Goal: Obtain resource: Obtain resource

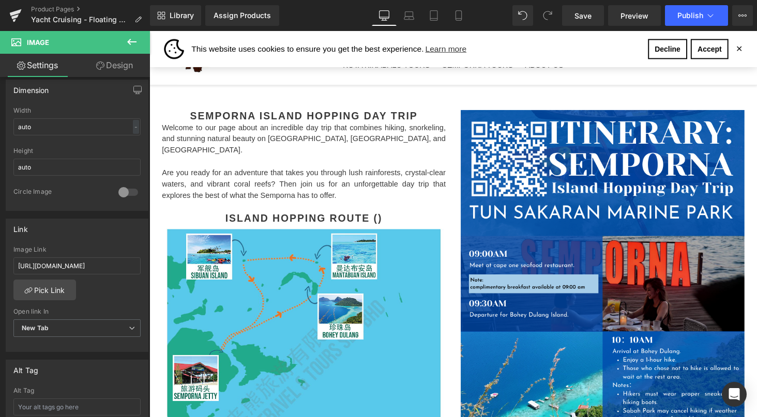
scroll to position [540, 0]
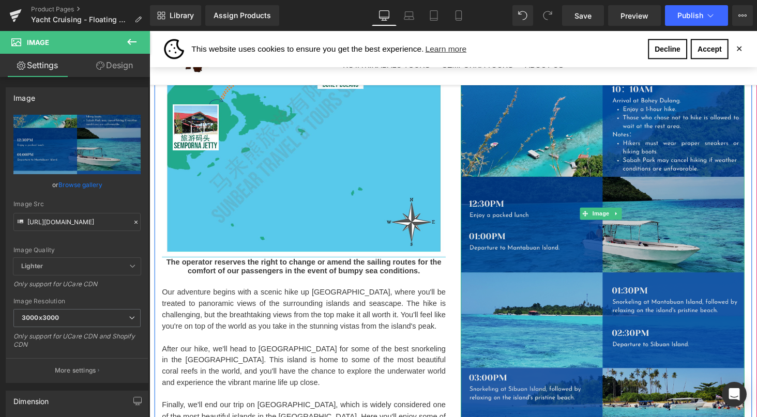
scroll to position [853, 0]
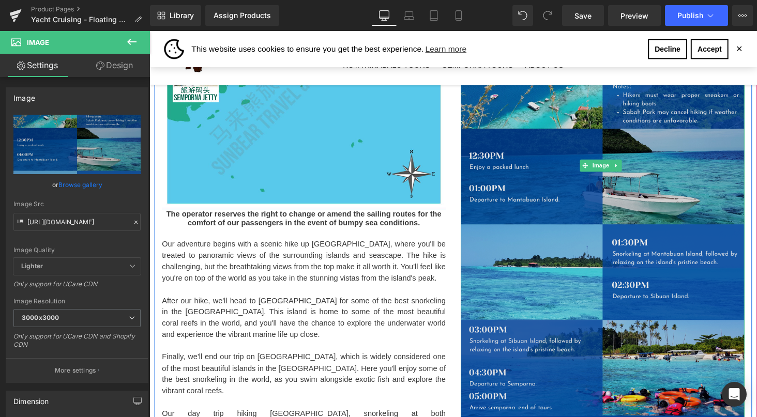
click at [609, 228] on img at bounding box center [616, 169] width 292 height 731
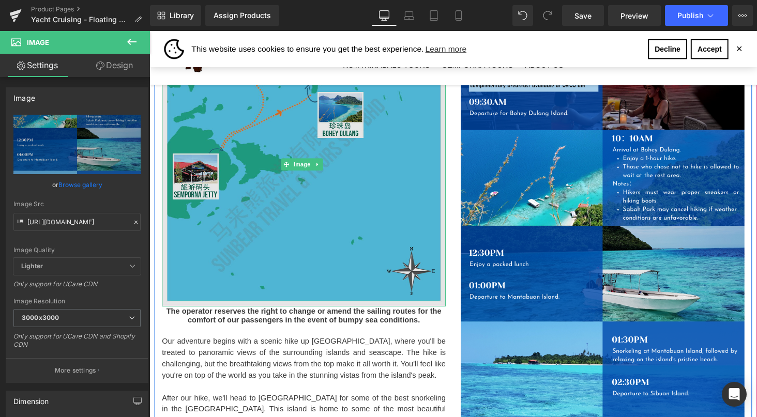
scroll to position [752, 0]
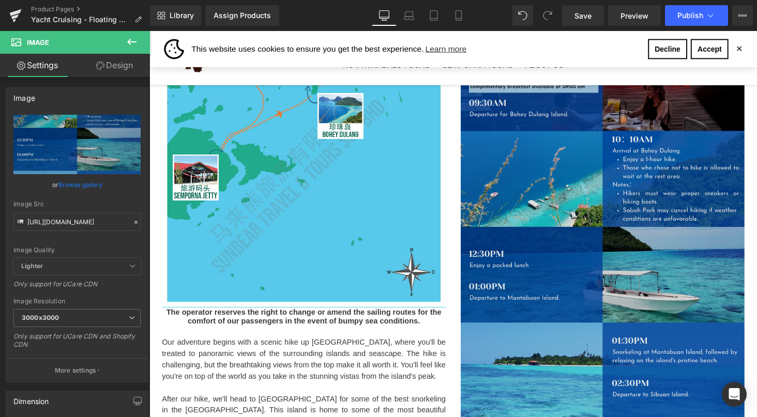
click at [680, 243] on img at bounding box center [616, 271] width 292 height 731
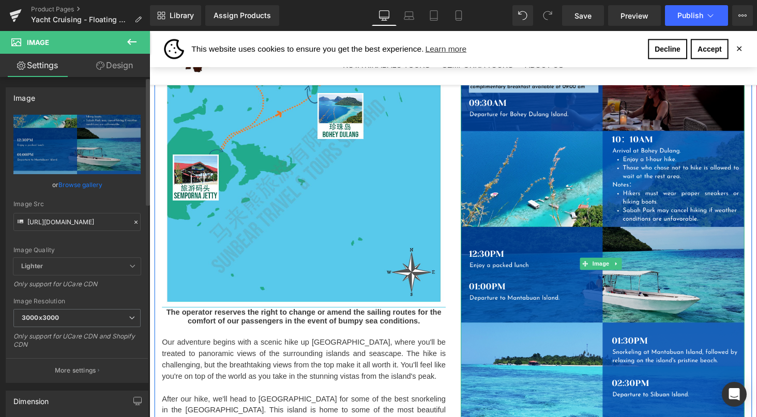
click at [134, 222] on icon at bounding box center [135, 222] width 3 height 3
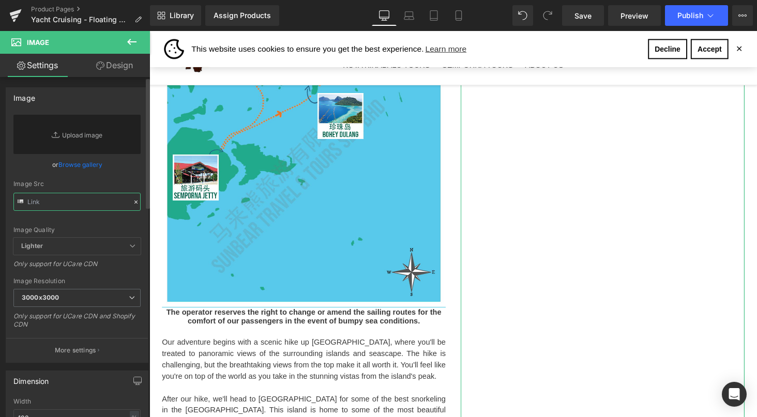
click at [52, 200] on input "text" at bounding box center [76, 202] width 127 height 18
paste input "[URL][DOMAIN_NAME]"
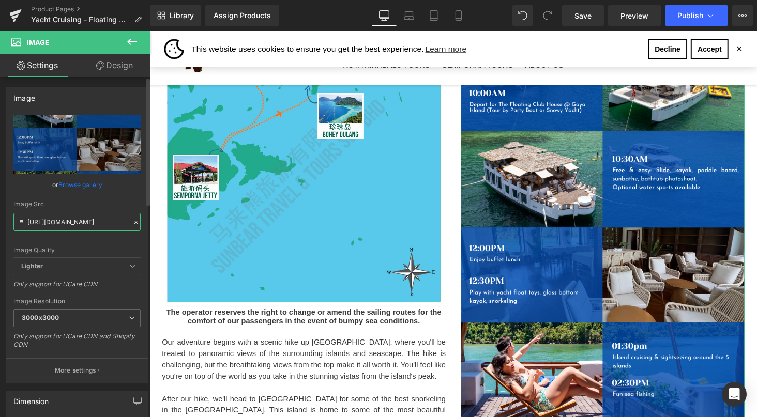
type input "[URL][DOMAIN_NAME]"
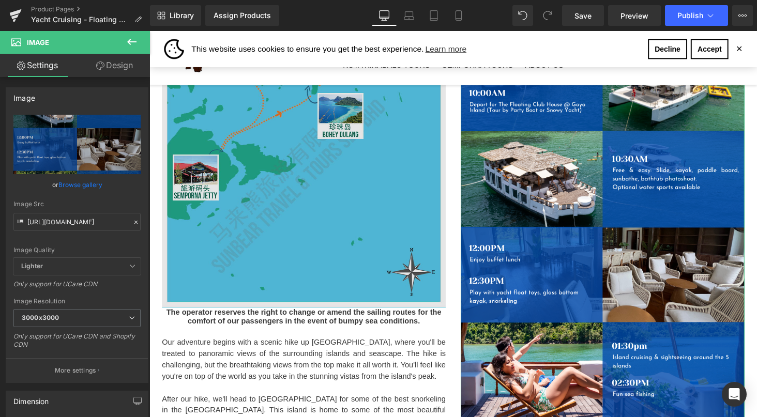
click at [342, 195] on img at bounding box center [308, 170] width 292 height 292
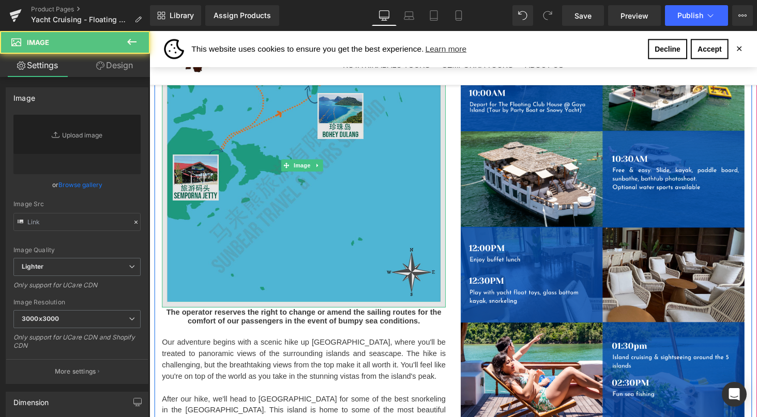
type input "[URL][DOMAIN_NAME]"
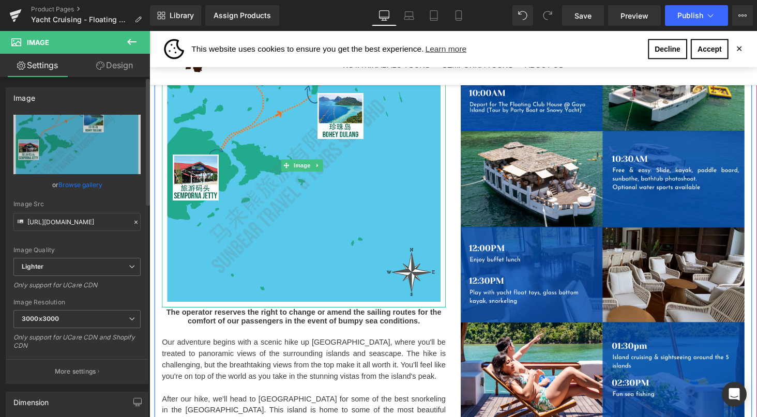
click at [134, 221] on icon at bounding box center [135, 222] width 3 height 3
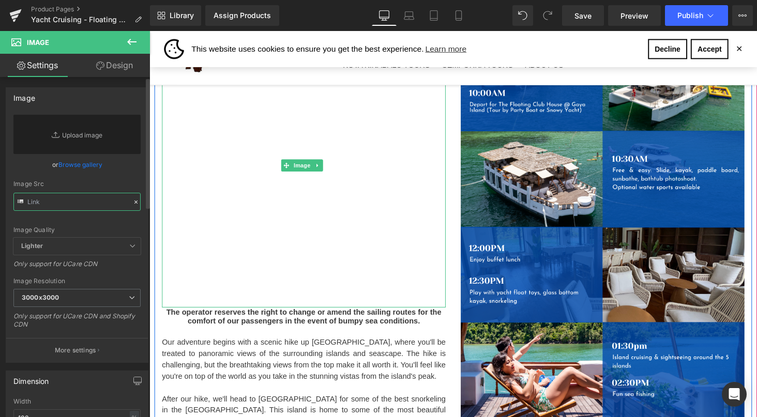
click at [47, 204] on input "text" at bounding box center [76, 202] width 127 height 18
click at [41, 200] on input "text" at bounding box center [76, 202] width 127 height 18
paste input "[URL][DOMAIN_NAME]"
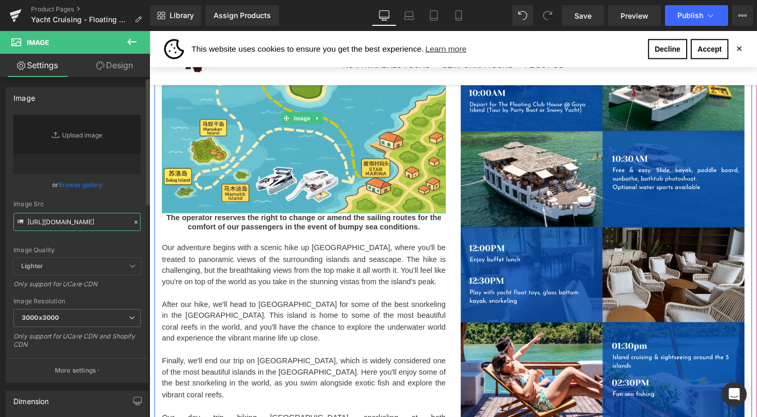
type input "[URL][DOMAIN_NAME]"
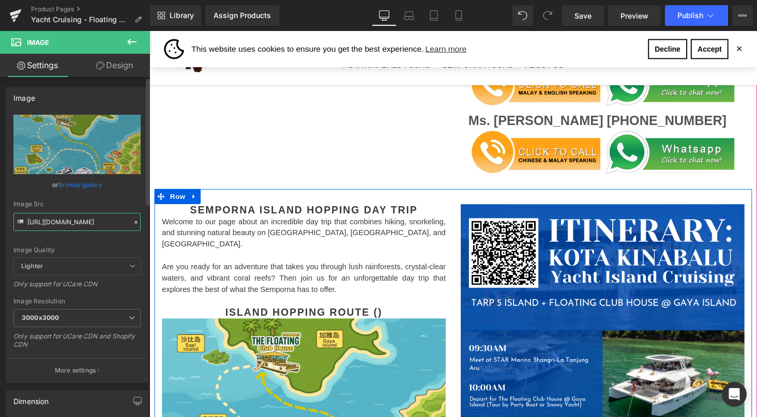
scroll to position [0, 0]
click at [347, 209] on div "Semporna Island Hopping Day Trip Heading" at bounding box center [308, 215] width 292 height 12
click at [356, 209] on h2 "Semporna Island Hopping Day Trip" at bounding box center [308, 215] width 292 height 12
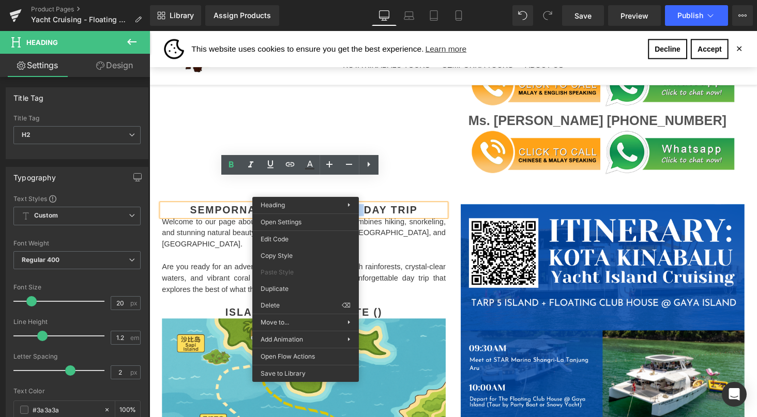
click at [411, 222] on div "Welcome to our page about an incredible day trip that combines hiking, snorkeli…" at bounding box center [308, 268] width 292 height 93
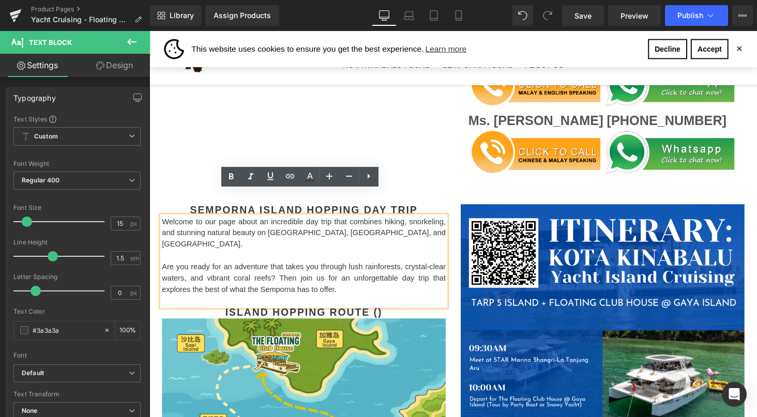
click at [196, 209] on h2 "Semporna Island Hopping Day Trip" at bounding box center [308, 215] width 292 height 12
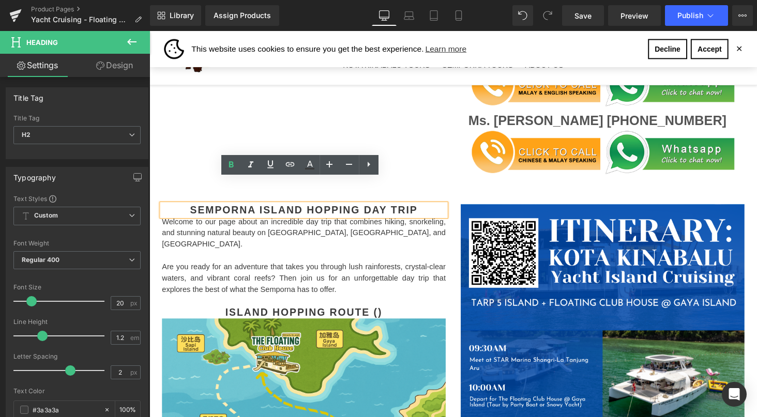
click at [256, 209] on h2 "Semporna Island Hopping Day Trip" at bounding box center [308, 215] width 292 height 12
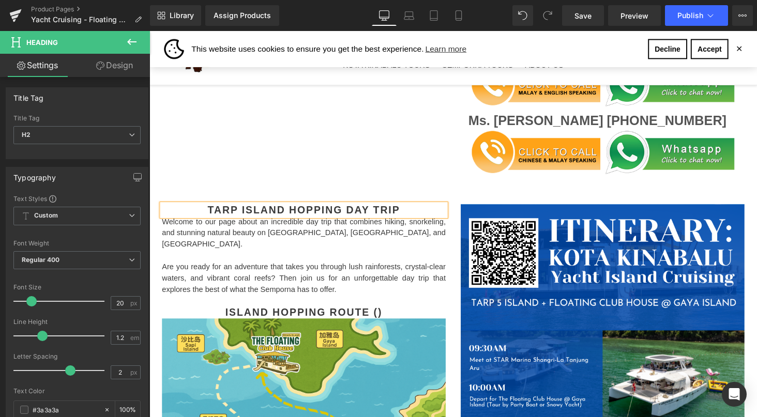
click at [212, 222] on p "Welcome to our page about an incredible day trip that combines hiking, snorkeli…" at bounding box center [308, 239] width 292 height 35
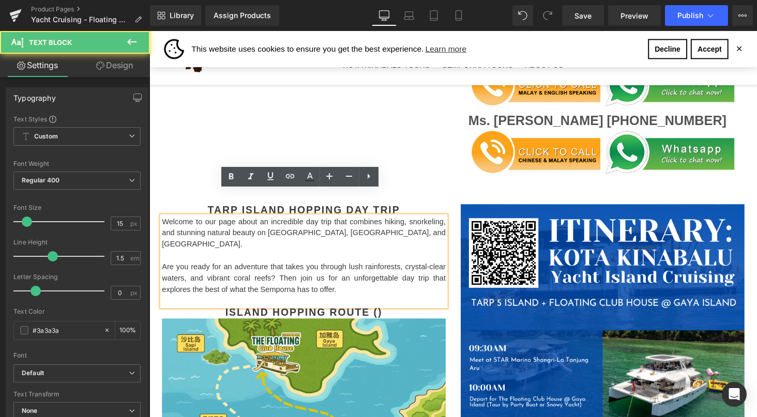
click at [217, 222] on p "Welcome to our page about an incredible day trip that combines hiking, snorkeli…" at bounding box center [308, 239] width 292 height 35
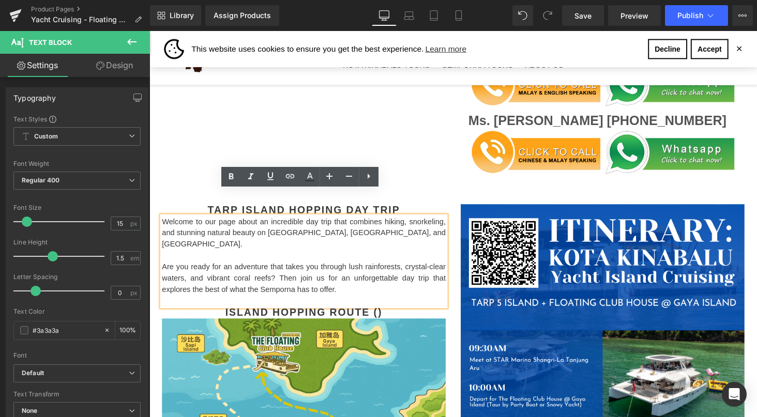
click at [174, 222] on p "Welcome to our page about an incredible day trip that combines hiking, snorkeli…" at bounding box center [308, 239] width 292 height 35
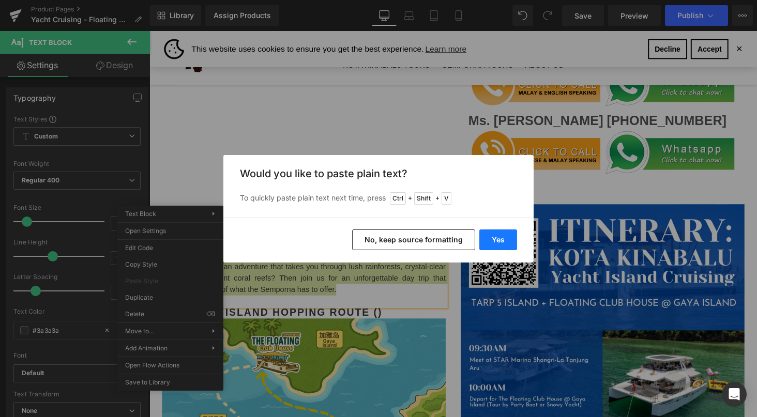
click at [506, 243] on button "Yes" at bounding box center [498, 240] width 38 height 21
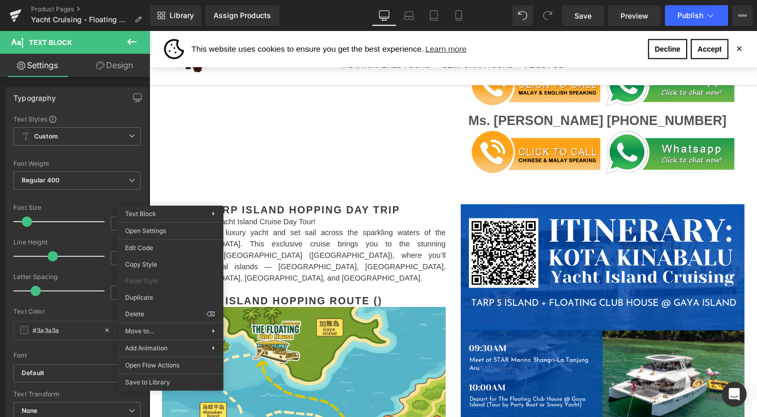
click at [344, 222] on p "Welcome to our Yacht Island Cruise Day Tour!" at bounding box center [308, 228] width 292 height 12
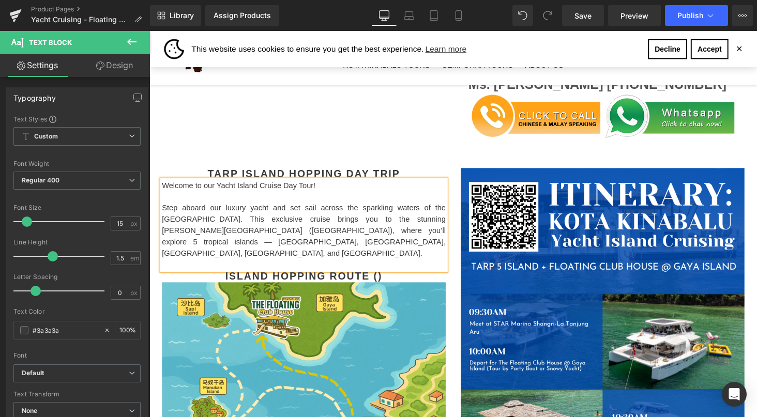
scroll to position [487, 0]
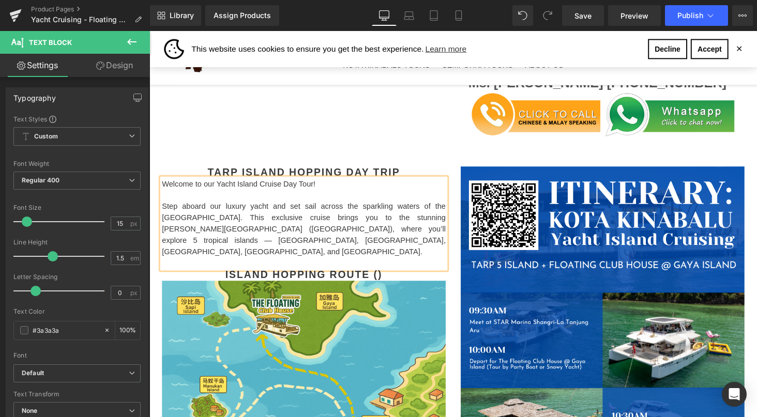
click at [247, 206] on p "Step aboard our luxury yacht and set sail across the sparkling waters of the [G…" at bounding box center [308, 235] width 292 height 58
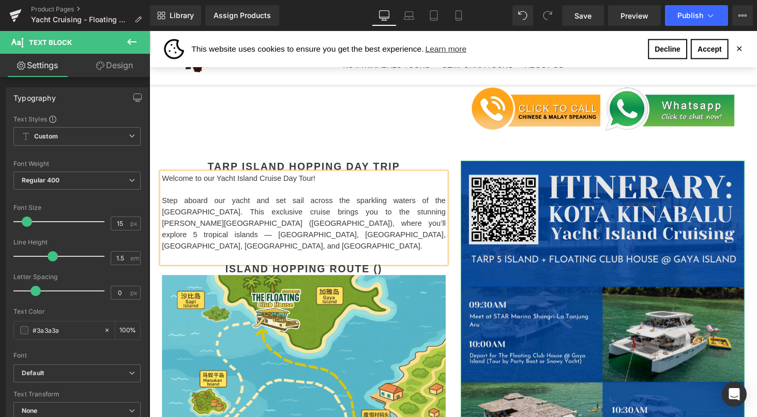
scroll to position [490, 0]
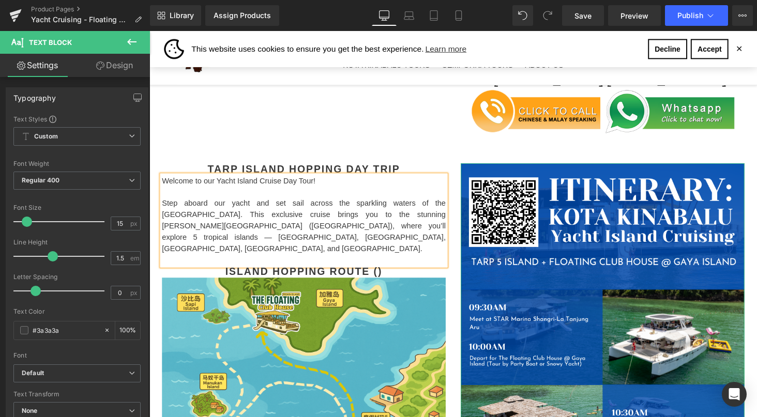
click at [180, 180] on p "Welcome to our Yacht Island Cruise Day Tour!" at bounding box center [308, 186] width 292 height 12
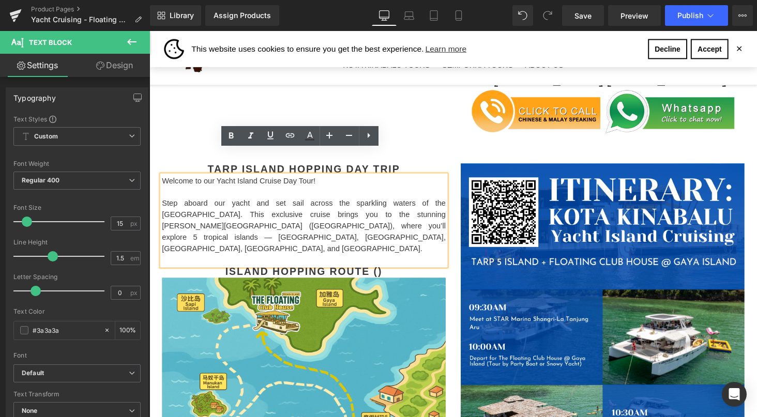
click at [172, 180] on p "Welcome to our Yacht Island Cruise Day Tour!" at bounding box center [308, 186] width 292 height 12
click at [217, 208] on p "Step aboard our yacht and set sail across the sparkling waters of the [GEOGRAPH…" at bounding box center [308, 232] width 292 height 58
click at [371, 212] on p "Step aboard our yacht and set sail across the sparkling waters of the [GEOGRAPH…" at bounding box center [308, 232] width 292 height 58
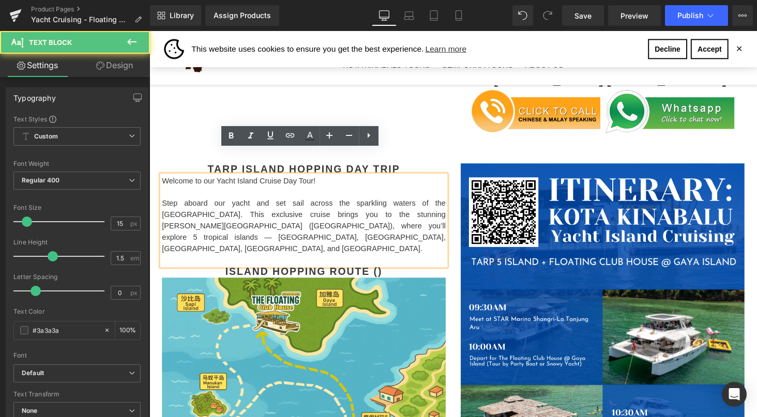
click at [268, 261] on p at bounding box center [308, 267] width 292 height 12
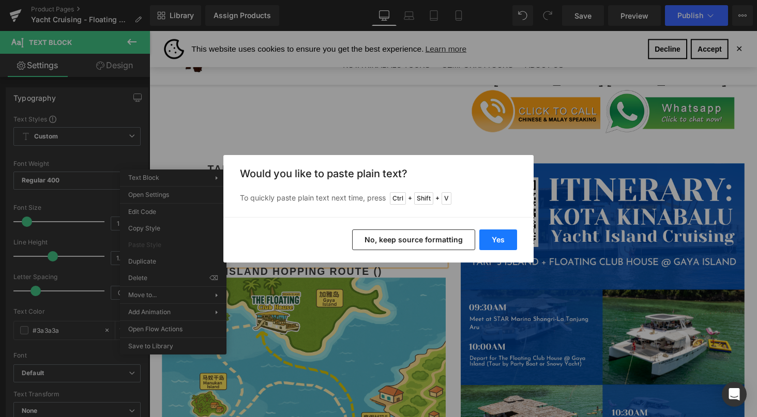
click at [500, 236] on button "Yes" at bounding box center [498, 240] width 38 height 21
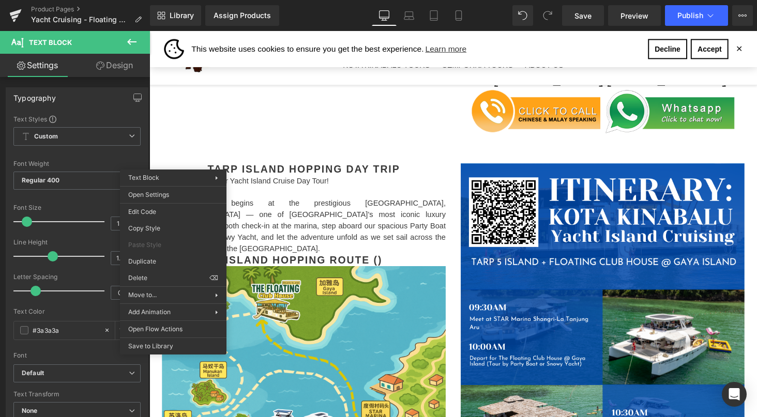
click at [389, 203] on p "Your journey begins at the prestigious [GEOGRAPHIC_DATA], [GEOGRAPHIC_DATA] — o…" at bounding box center [308, 232] width 292 height 58
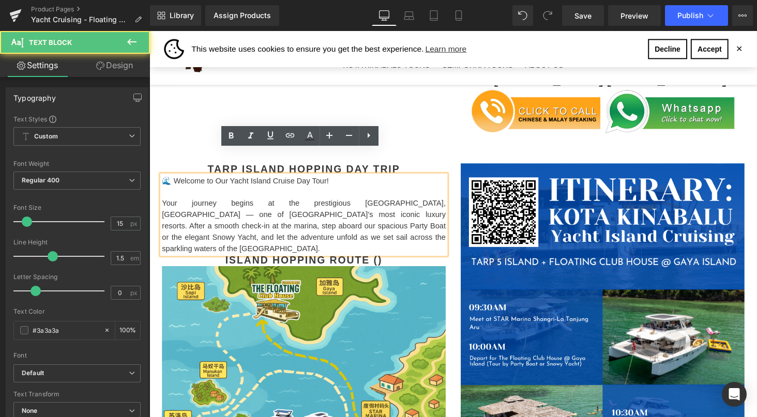
click at [280, 227] on p "Your journey begins at the prestigious [GEOGRAPHIC_DATA], [GEOGRAPHIC_DATA] — o…" at bounding box center [308, 232] width 292 height 58
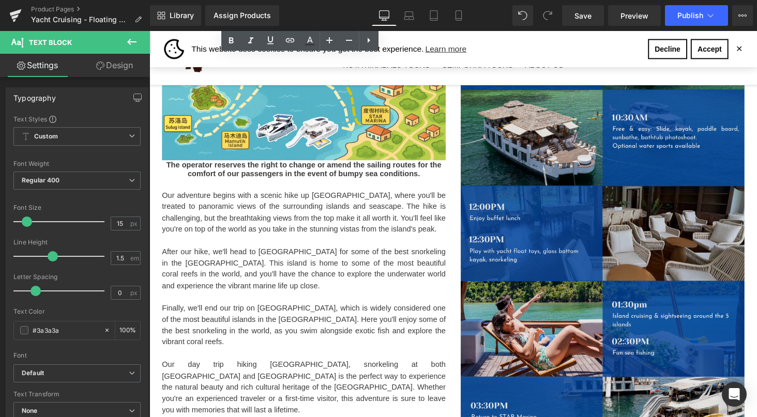
scroll to position [840, 0]
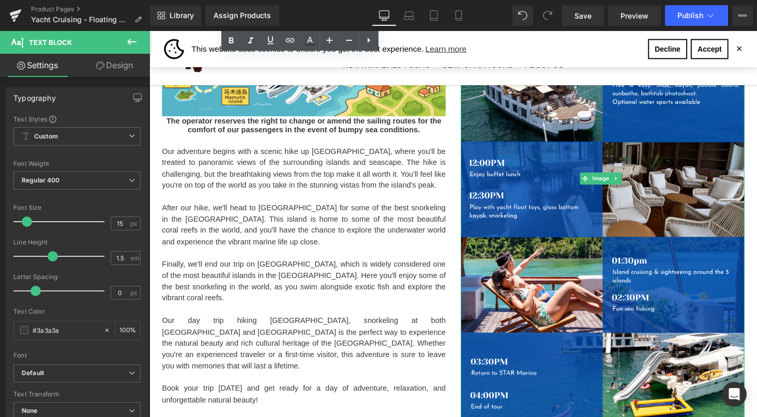
click at [190, 149] on p "Our adventure begins with a scenic hike up [GEOGRAPHIC_DATA], where you'll be t…" at bounding box center [308, 172] width 292 height 47
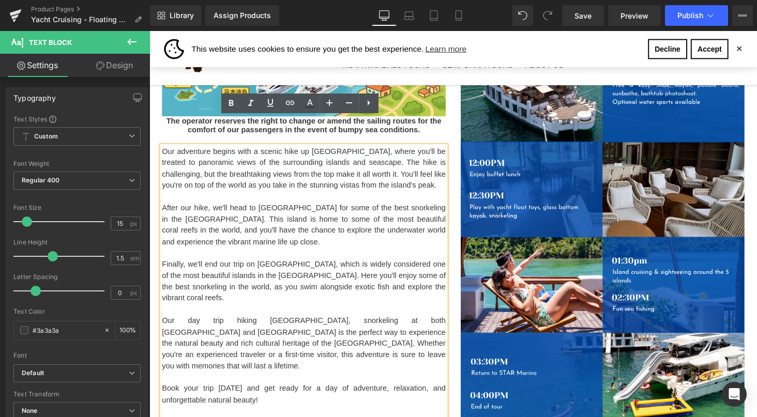
click at [214, 153] on p "Our adventure begins with a scenic hike up [GEOGRAPHIC_DATA], where you'll be t…" at bounding box center [308, 172] width 292 height 47
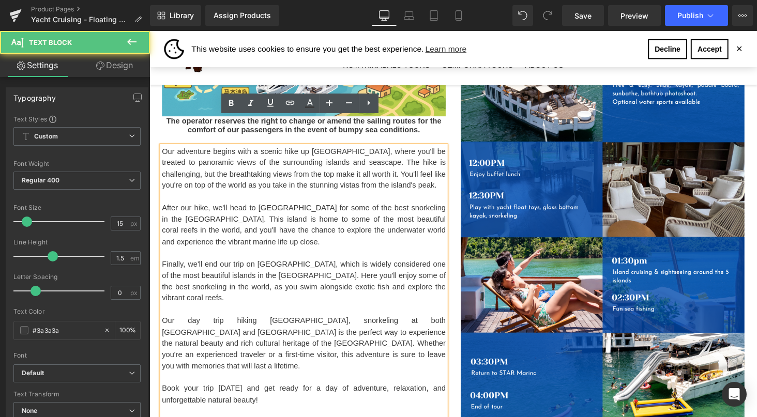
click at [220, 151] on p "Our adventure begins with a scenic hike up [GEOGRAPHIC_DATA], where you'll be t…" at bounding box center [308, 172] width 292 height 47
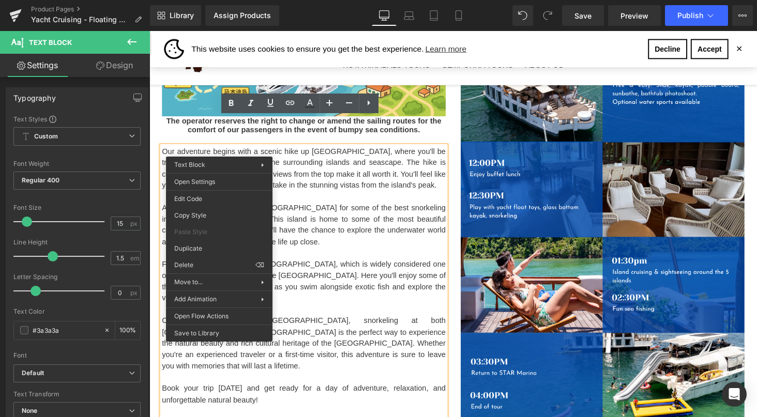
click at [341, 196] on p at bounding box center [308, 202] width 292 height 12
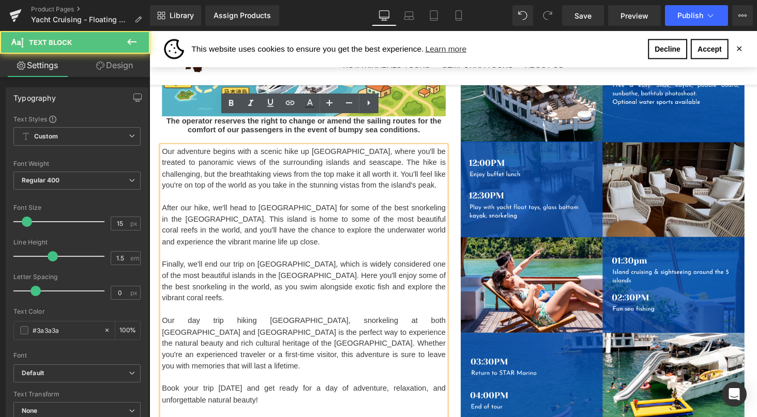
click at [294, 166] on p "Our adventure begins with a scenic hike up [GEOGRAPHIC_DATA], where you'll be t…" at bounding box center [308, 172] width 292 height 47
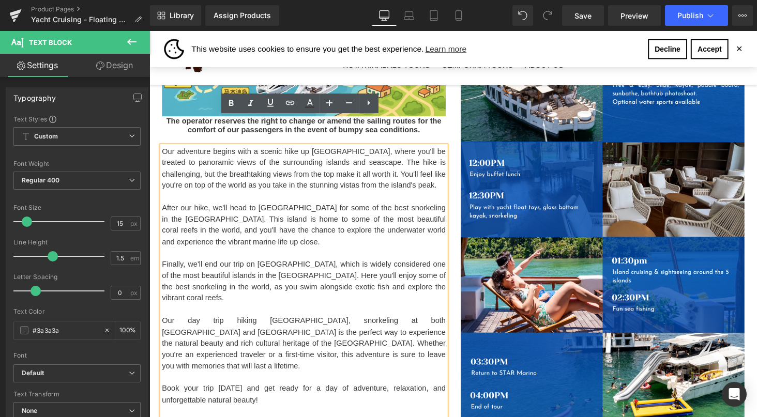
click at [278, 164] on p "Our adventure begins with a scenic hike up [GEOGRAPHIC_DATA], where you'll be t…" at bounding box center [308, 172] width 292 height 47
click at [251, 159] on p "Our adventure begins with a scenic hike up [GEOGRAPHIC_DATA], where you'll be t…" at bounding box center [308, 172] width 292 height 47
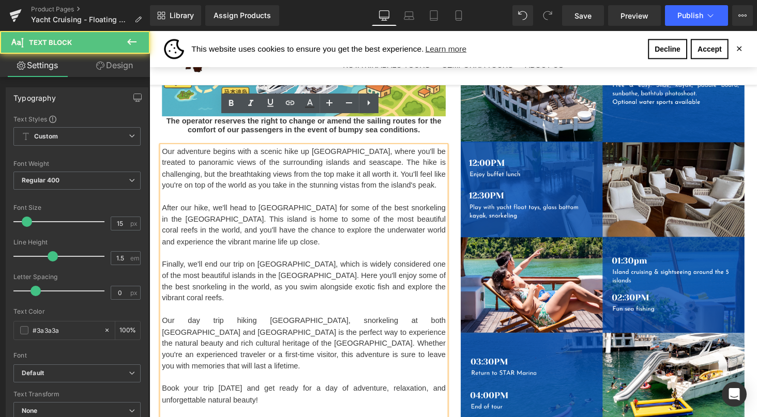
click at [260, 161] on p "Our adventure begins with a scenic hike up [GEOGRAPHIC_DATA], where you'll be t…" at bounding box center [308, 172] width 292 height 47
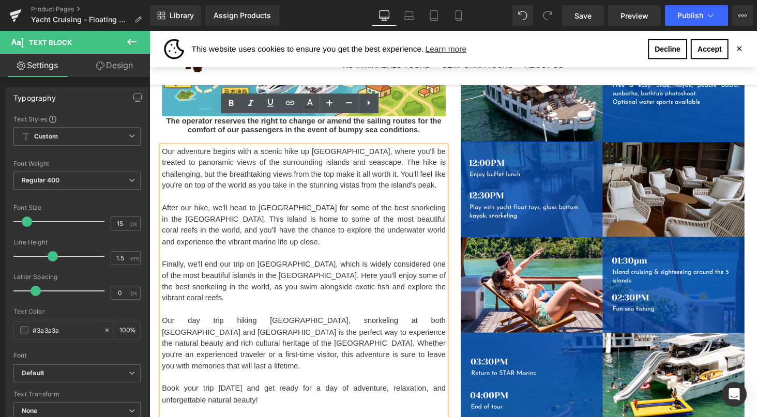
click at [173, 149] on p "Our adventure begins with a scenic hike up [GEOGRAPHIC_DATA], where you'll be t…" at bounding box center [308, 172] width 292 height 47
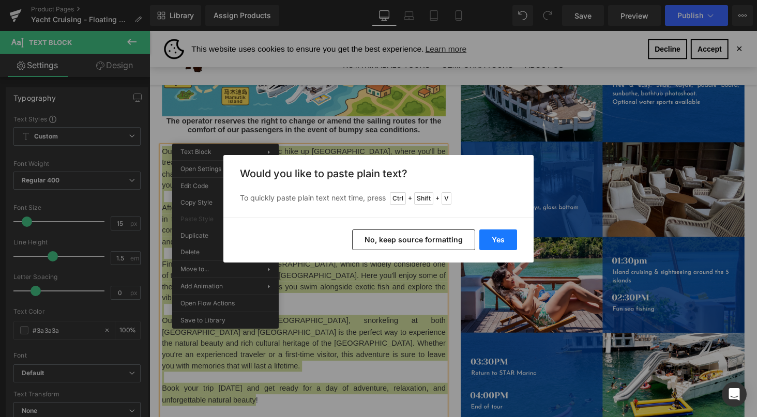
click at [507, 236] on button "Yes" at bounding box center [498, 240] width 38 height 21
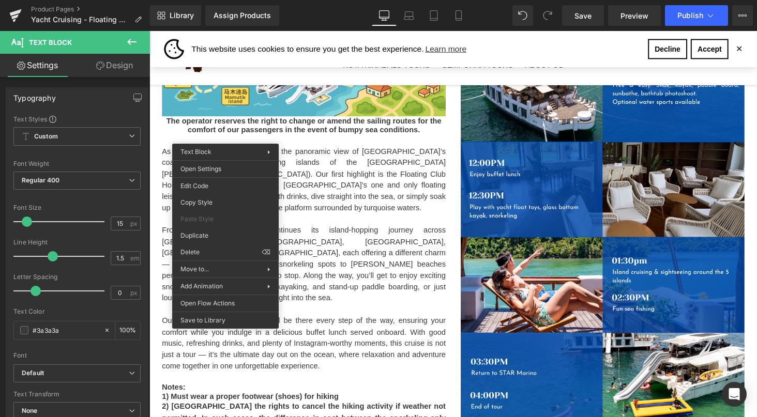
click at [404, 260] on p "From there, the yacht continues its island-hopping journey across [GEOGRAPHIC_D…" at bounding box center [308, 272] width 292 height 82
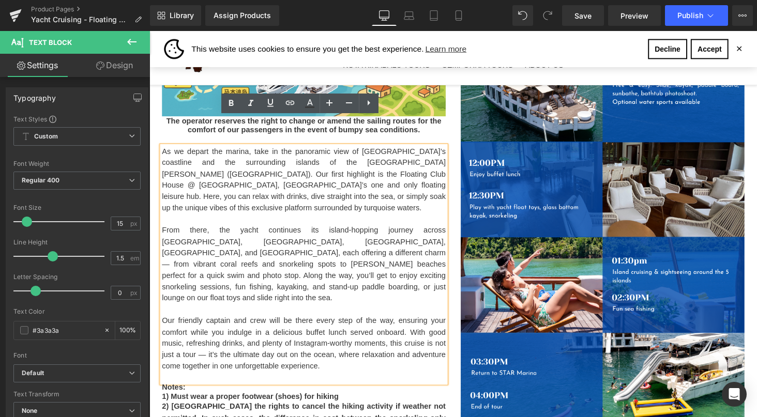
click at [364, 154] on p "As we depart the marina, take in the panoramic view of [GEOGRAPHIC_DATA]’s coas…" at bounding box center [308, 184] width 292 height 70
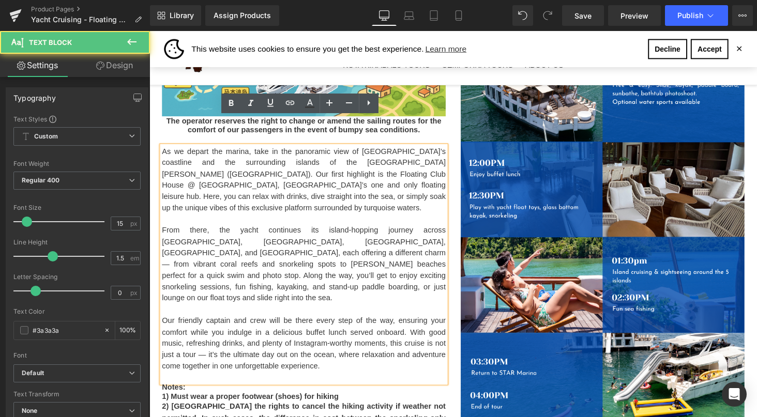
click at [433, 149] on p "As we depart the marina, take in the panoramic view of [GEOGRAPHIC_DATA]’s coas…" at bounding box center [308, 184] width 292 height 70
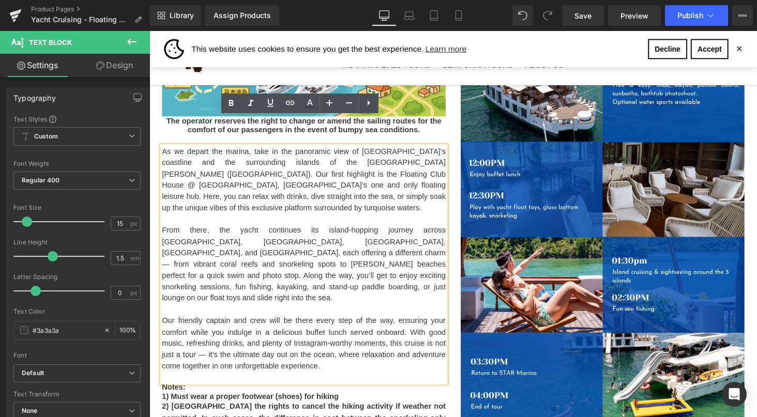
click at [331, 151] on p "As we depart the marina, take in the panoramic view of [GEOGRAPHIC_DATA]’s coas…" at bounding box center [308, 184] width 292 height 70
click at [403, 157] on p "As we depart the marina, take in the panoramic view of [GEOGRAPHIC_DATA]’s coas…" at bounding box center [308, 184] width 292 height 70
click at [366, 166] on p "As we depart the marina, take in the panoramic view of [GEOGRAPHIC_DATA]’s coas…" at bounding box center [308, 184] width 292 height 70
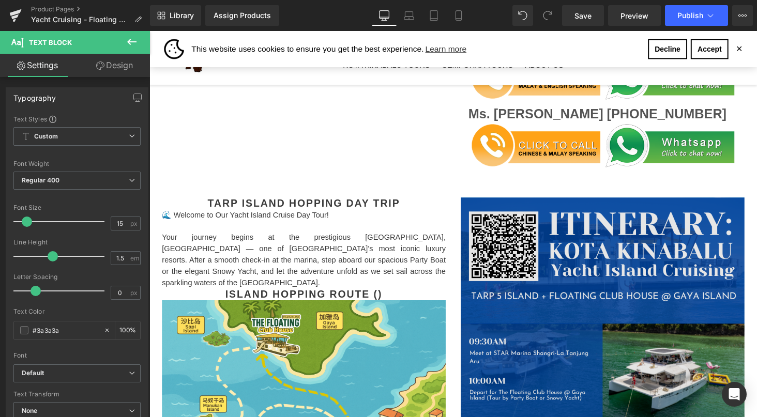
scroll to position [455, 0]
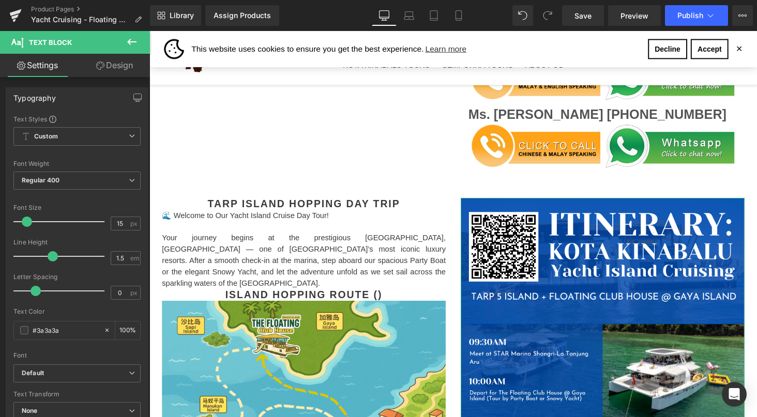
click at [236, 239] on p "Your journey begins at the prestigious [GEOGRAPHIC_DATA], [GEOGRAPHIC_DATA] — o…" at bounding box center [308, 268] width 292 height 58
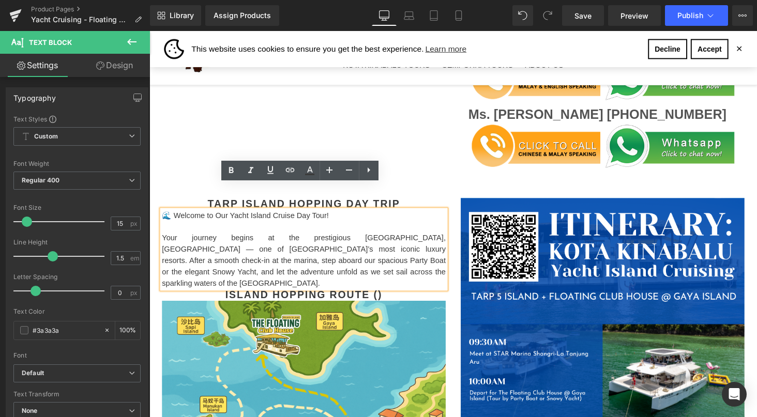
click at [234, 265] on p "Your journey begins at the prestigious [GEOGRAPHIC_DATA], [GEOGRAPHIC_DATA] — o…" at bounding box center [308, 268] width 292 height 58
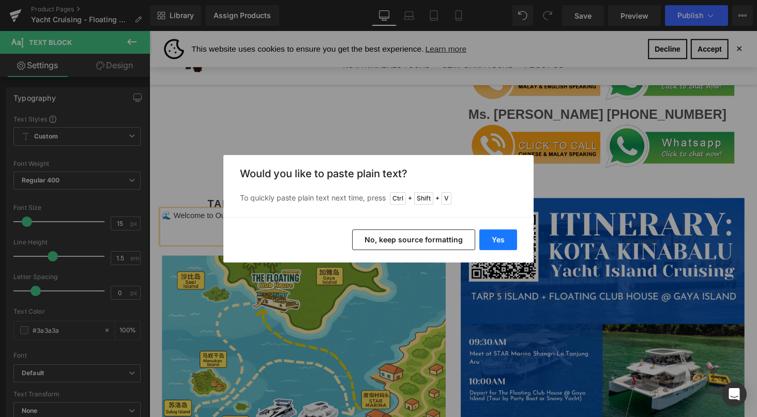
click at [508, 238] on button "Yes" at bounding box center [498, 240] width 38 height 21
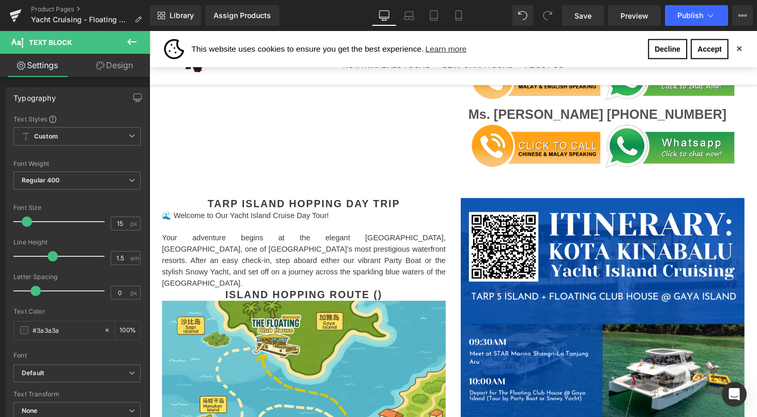
click at [448, 257] on div "🌊 Welcome to Our Yacht Island Cruise Day Tour! Your adventure begins at the ele…" at bounding box center [308, 257] width 292 height 82
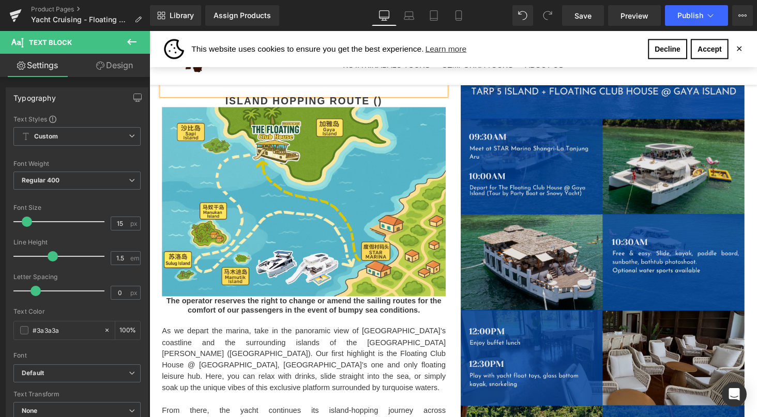
scroll to position [667, 0]
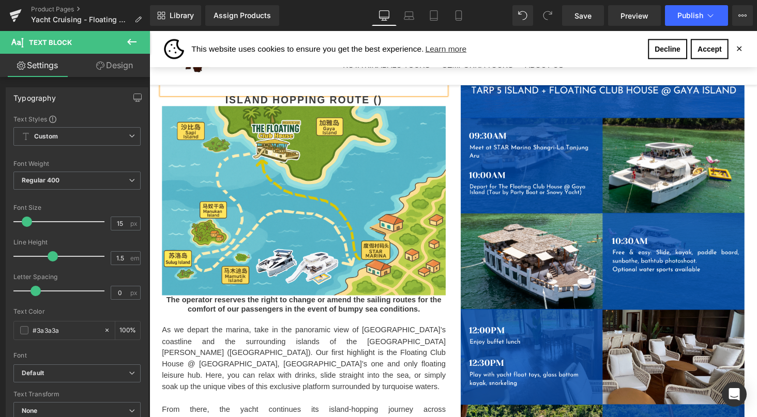
click at [178, 334] on p "As we depart the marina, take in the panoramic view of [GEOGRAPHIC_DATA]’s coas…" at bounding box center [308, 369] width 292 height 70
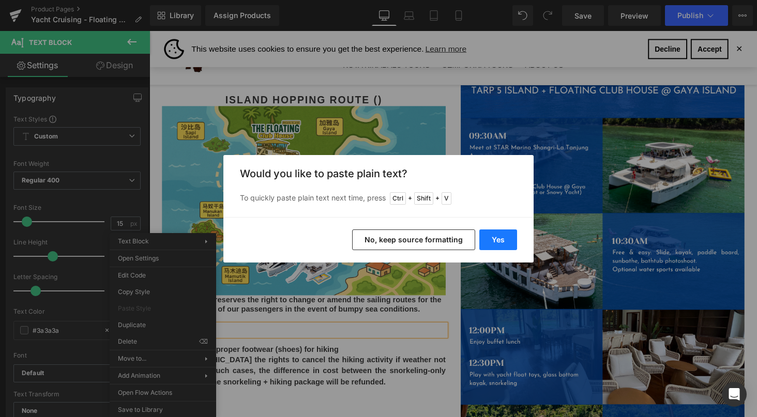
click at [509, 239] on button "Yes" at bounding box center [498, 240] width 38 height 21
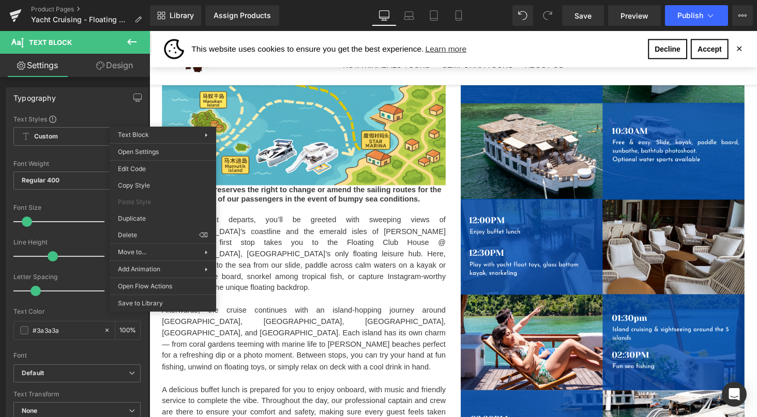
scroll to position [785, 0]
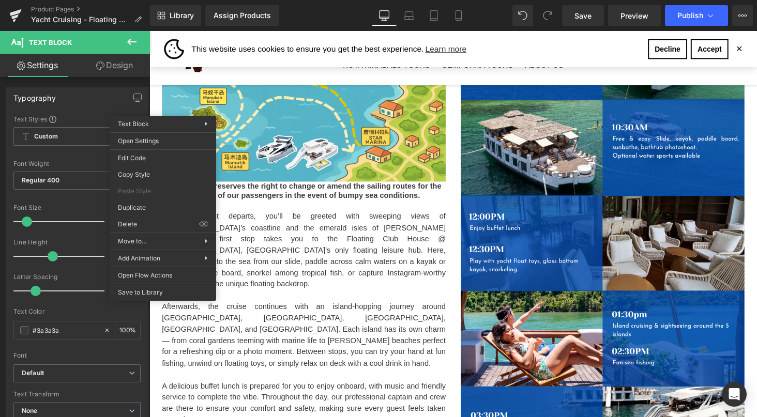
click at [449, 186] on div "The operator reserves the right to change or amend the sailing routes for the c…" at bounding box center [308, 201] width 292 height 31
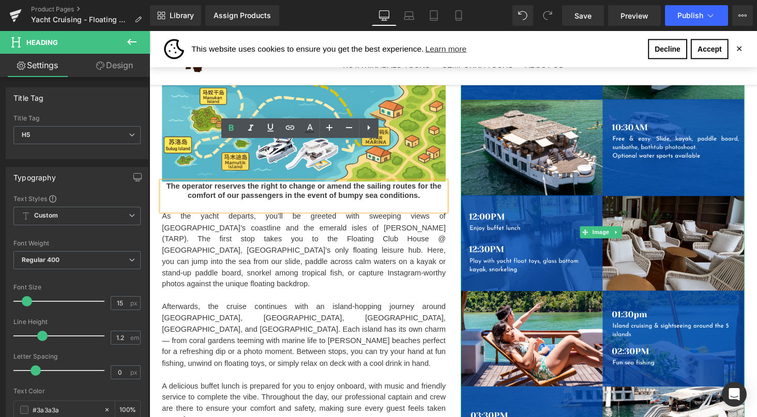
click at [230, 217] on p "As the yacht departs, you’ll be greeted with sweeping views of [GEOGRAPHIC_DATA…" at bounding box center [308, 257] width 292 height 82
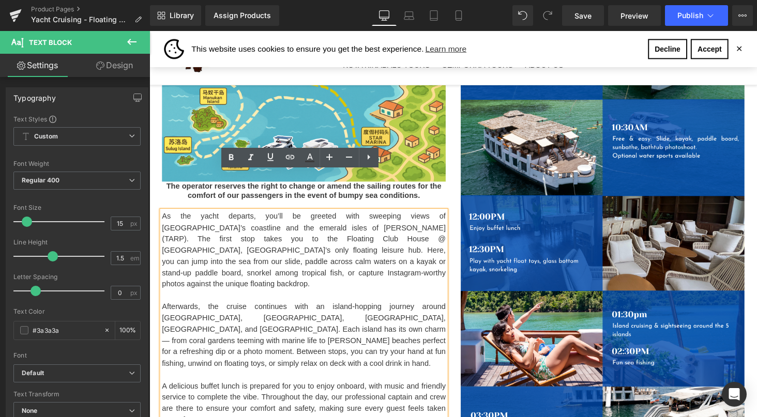
click at [194, 216] on p "As the yacht departs, you’ll be greeted with sweeping views of [GEOGRAPHIC_DATA…" at bounding box center [308, 257] width 292 height 82
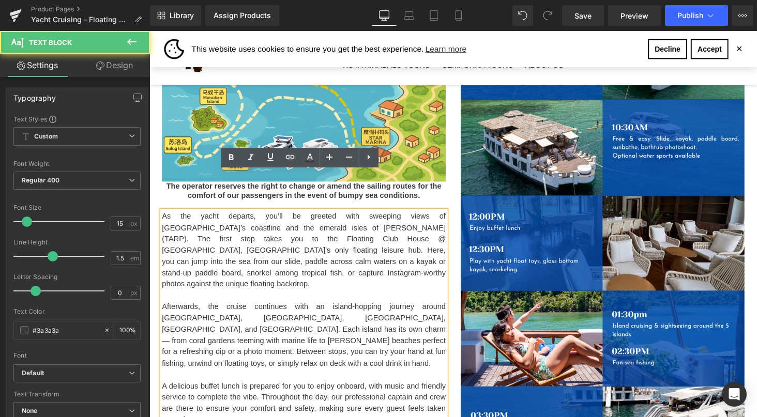
click at [181, 216] on p "As the yacht departs, you’ll be greeted with sweeping views of [GEOGRAPHIC_DATA…" at bounding box center [308, 257] width 292 height 82
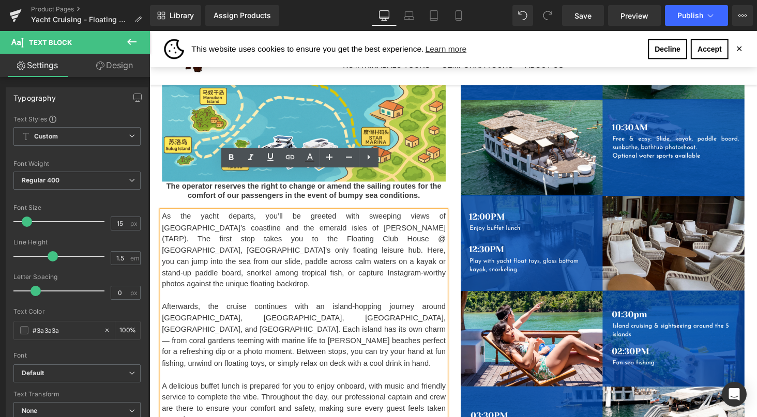
click at [212, 309] on p "Afterwards, the cruise continues with an island-hopping journey around [GEOGRAP…" at bounding box center [308, 344] width 292 height 70
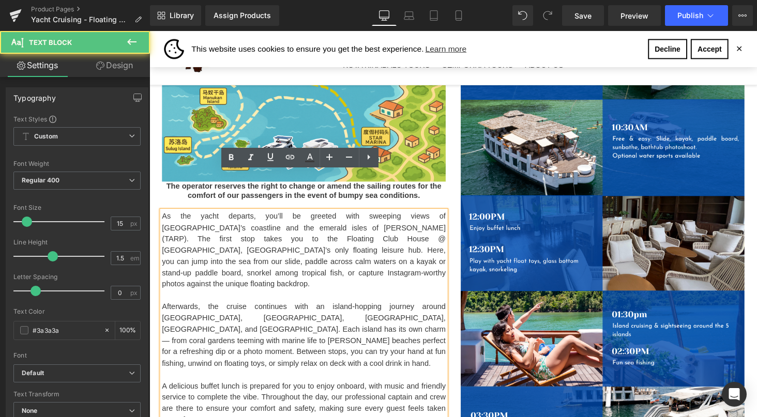
click at [195, 227] on p "As the yacht departs, you’ll be greeted with sweeping views of [GEOGRAPHIC_DATA…" at bounding box center [308, 257] width 292 height 82
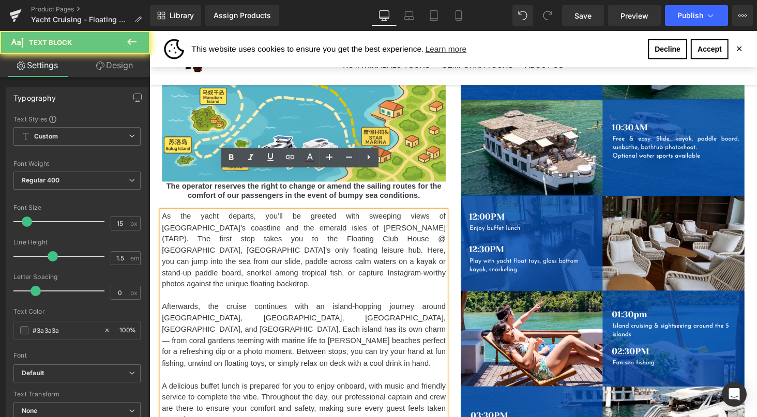
click at [178, 216] on p "As the yacht departs, you’ll be greeted with sweeping views of [GEOGRAPHIC_DATA…" at bounding box center [308, 257] width 292 height 82
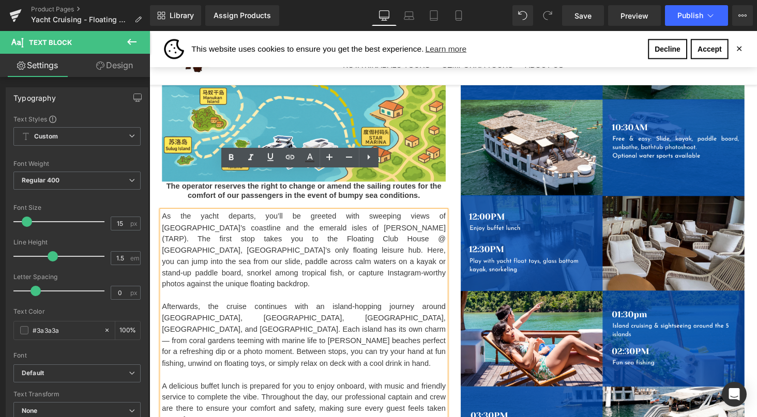
click at [175, 216] on p "As the yacht departs, you’ll be greeted with sweeping views of [GEOGRAPHIC_DATA…" at bounding box center [308, 257] width 292 height 82
click at [253, 236] on p "As the yacht departs, you’ll be greeted with sweeping views of [GEOGRAPHIC_DATA…" at bounding box center [308, 257] width 292 height 82
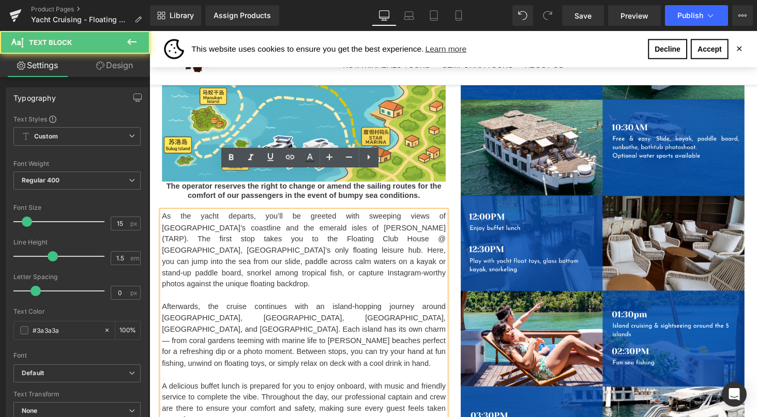
click at [200, 216] on p "As the yacht departs, you’ll be greeted with sweeping views of [GEOGRAPHIC_DATA…" at bounding box center [308, 257] width 292 height 82
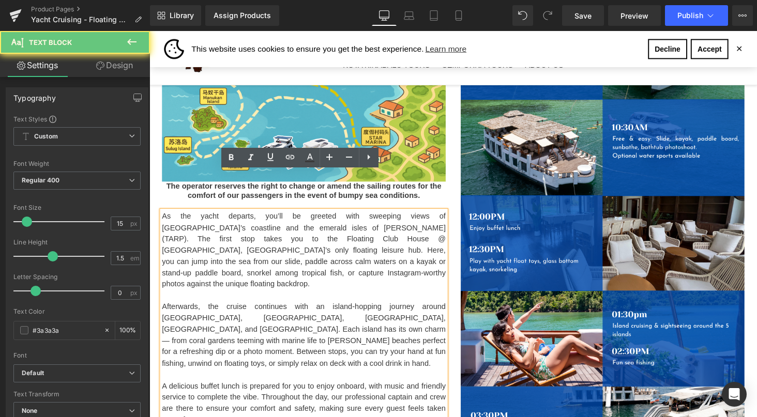
click at [182, 216] on p "As the yacht departs, you’ll be greeted with sweeping views of [GEOGRAPHIC_DATA…" at bounding box center [308, 257] width 292 height 82
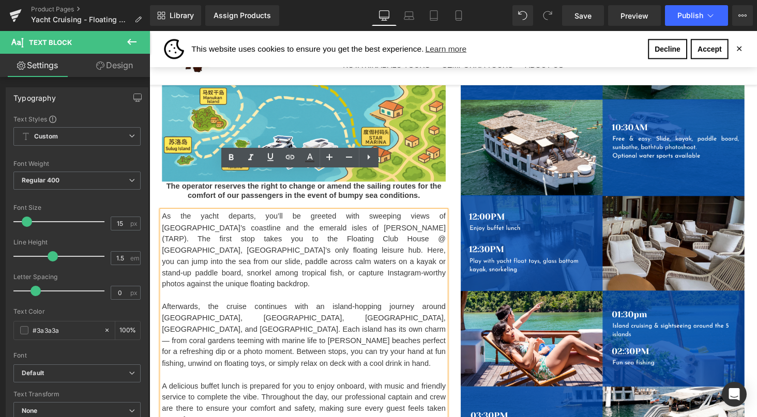
click at [174, 216] on p "As the yacht departs, you’ll be greeted with sweeping views of [GEOGRAPHIC_DATA…" at bounding box center [308, 257] width 292 height 82
click at [208, 309] on p "Afterwards, the cruise continues with an island-hopping journey around [GEOGRAP…" at bounding box center [308, 344] width 292 height 70
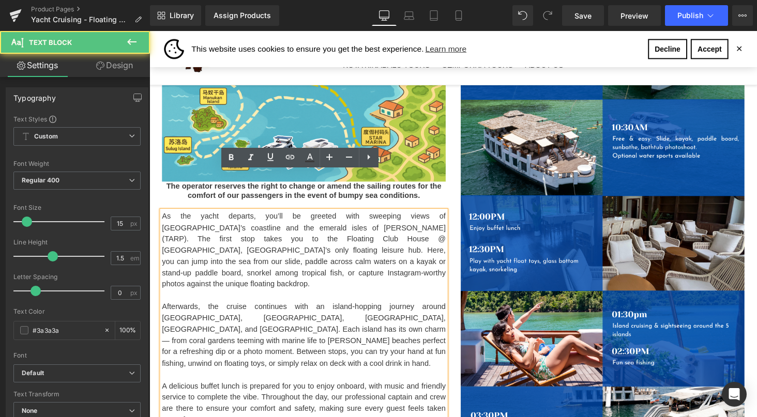
click at [190, 232] on p "As the yacht departs, you’ll be greeted with sweeping views of [GEOGRAPHIC_DATA…" at bounding box center [308, 257] width 292 height 82
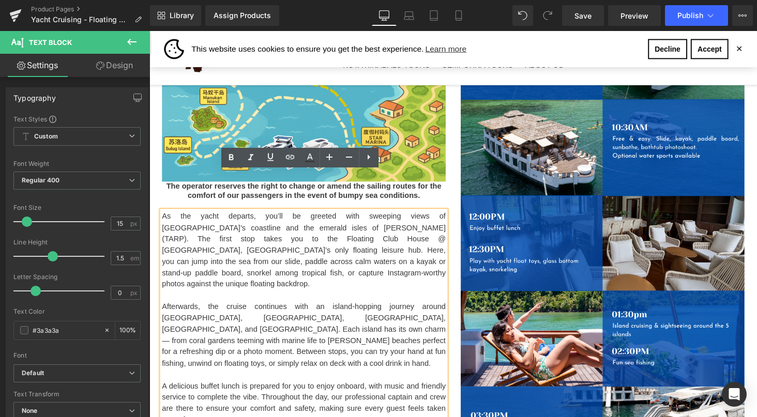
click at [203, 216] on p "As the yacht departs, you’ll be greeted with sweeping views of [GEOGRAPHIC_DATA…" at bounding box center [308, 257] width 292 height 82
click at [300, 309] on p "Afterwards, the cruise continues with an island-hopping journey around [GEOGRAP…" at bounding box center [308, 344] width 292 height 70
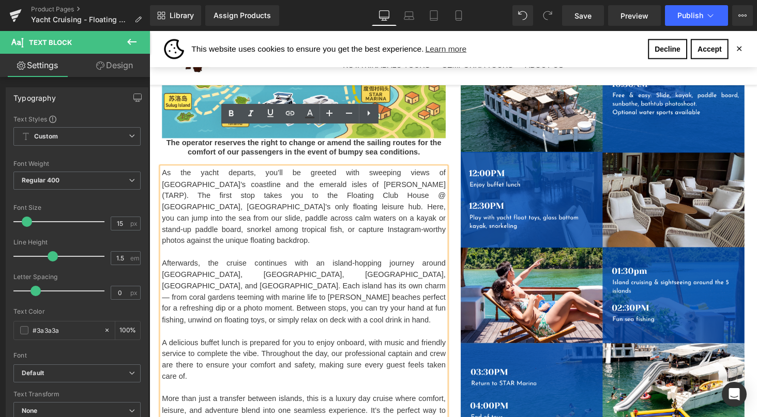
scroll to position [830, 0]
